Goal: Navigation & Orientation: Understand site structure

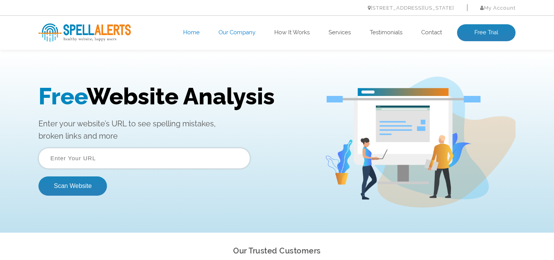
click at [226, 30] on link "Our Company" at bounding box center [236, 33] width 37 height 8
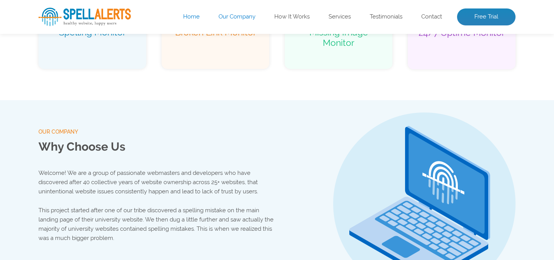
scroll to position [807, 0]
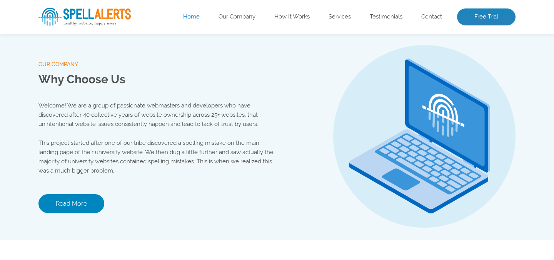
click at [192, 18] on link "Home" at bounding box center [191, 17] width 17 height 8
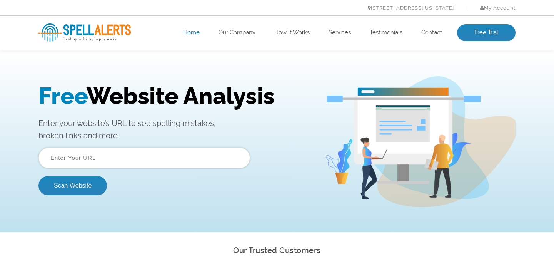
scroll to position [0, 0]
click at [299, 30] on link "How It Works" at bounding box center [291, 33] width 35 height 8
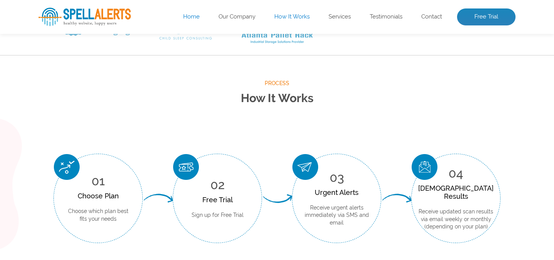
scroll to position [285, 0]
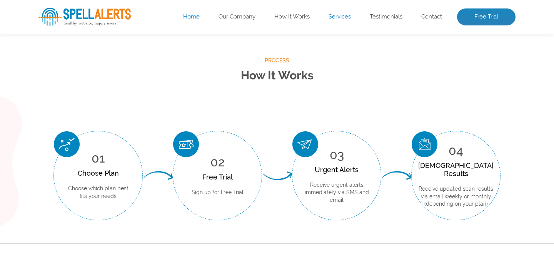
click at [339, 17] on link "Services" at bounding box center [339, 17] width 22 height 8
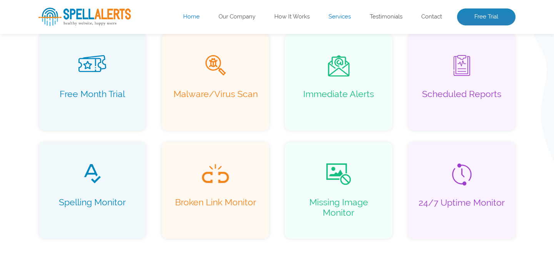
scroll to position [562, 0]
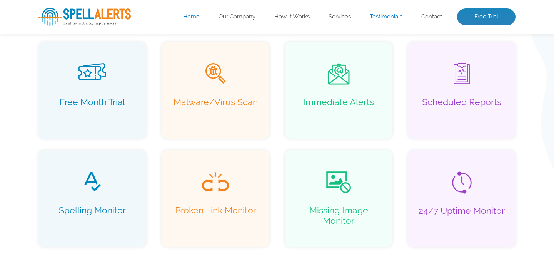
click at [389, 18] on link "Testimonials" at bounding box center [386, 17] width 33 height 8
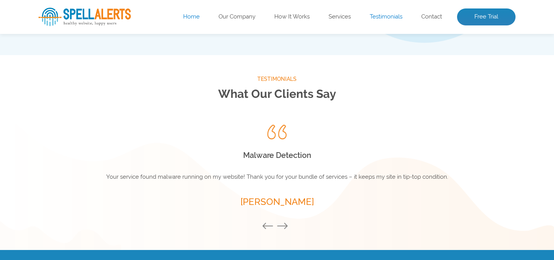
scroll to position [1014, 0]
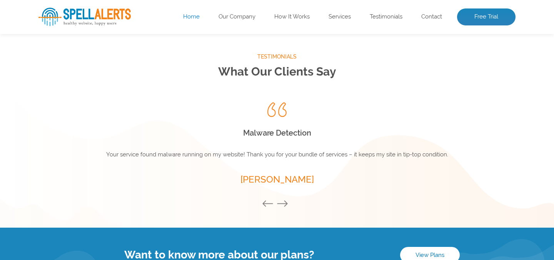
click at [283, 204] on button "Next" at bounding box center [283, 204] width 15 height 8
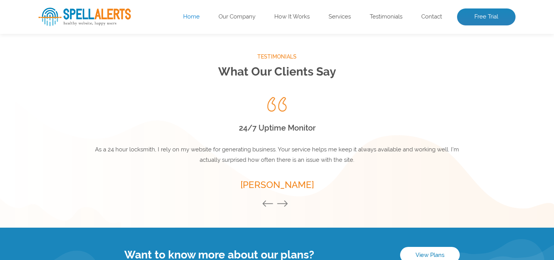
click at [283, 204] on button "Next" at bounding box center [283, 204] width 15 height 8
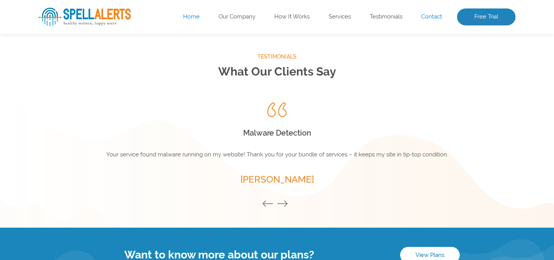
click at [427, 19] on link "Contact" at bounding box center [431, 17] width 21 height 8
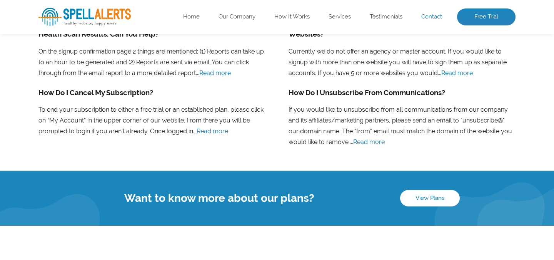
scroll to position [654, 0]
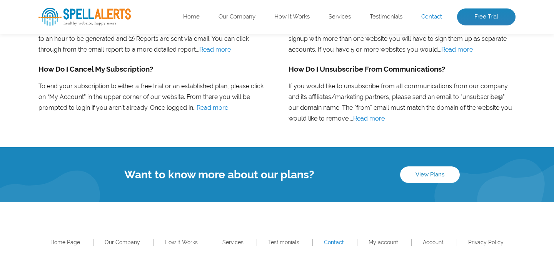
click at [99, 17] on img at bounding box center [84, 17] width 92 height 18
